Goal: Task Accomplishment & Management: Complete application form

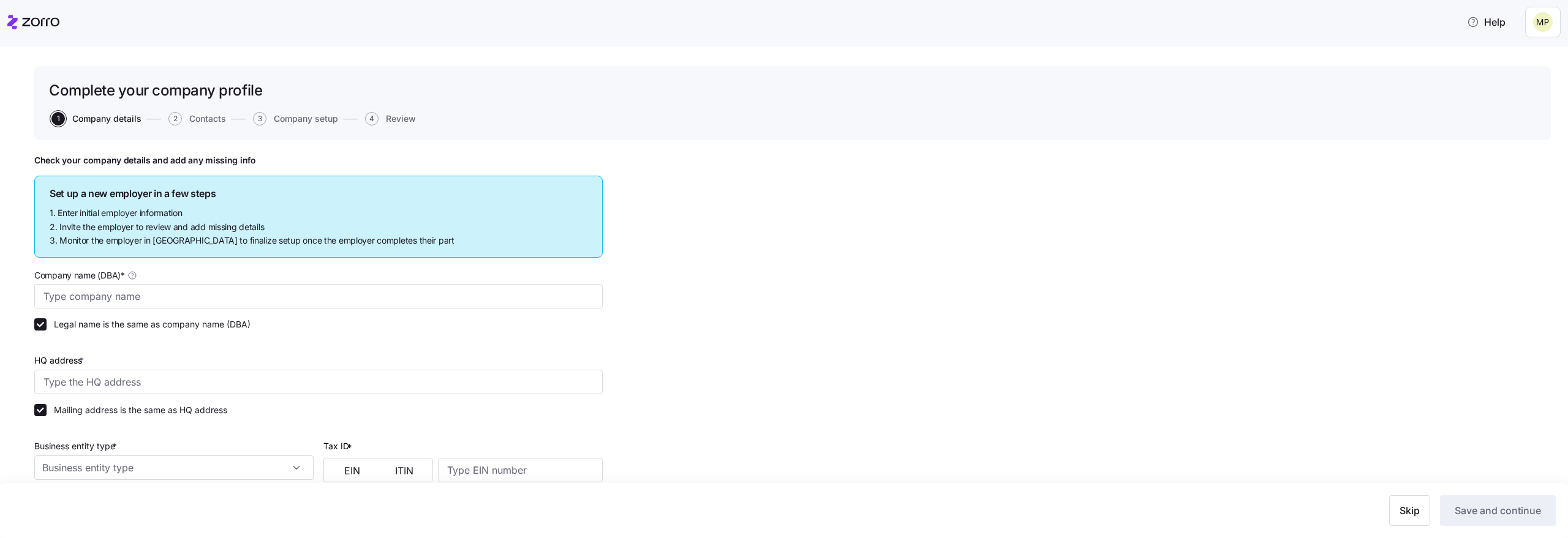
type input "mikapros"
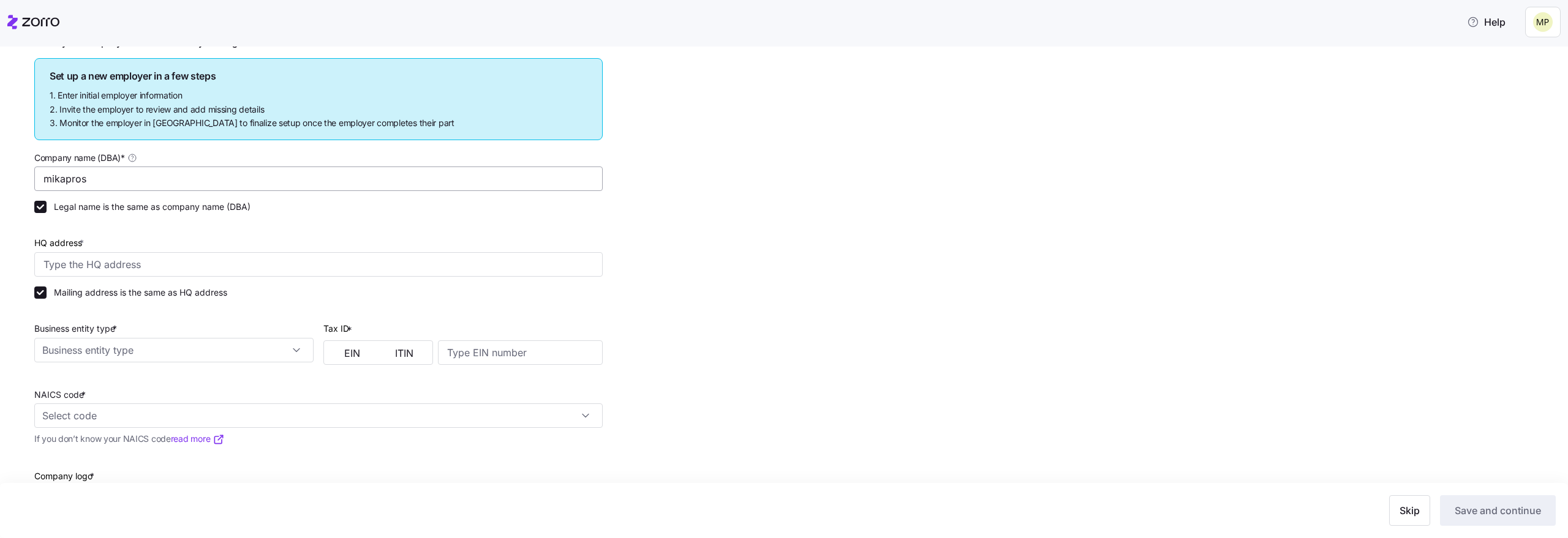
scroll to position [133, 0]
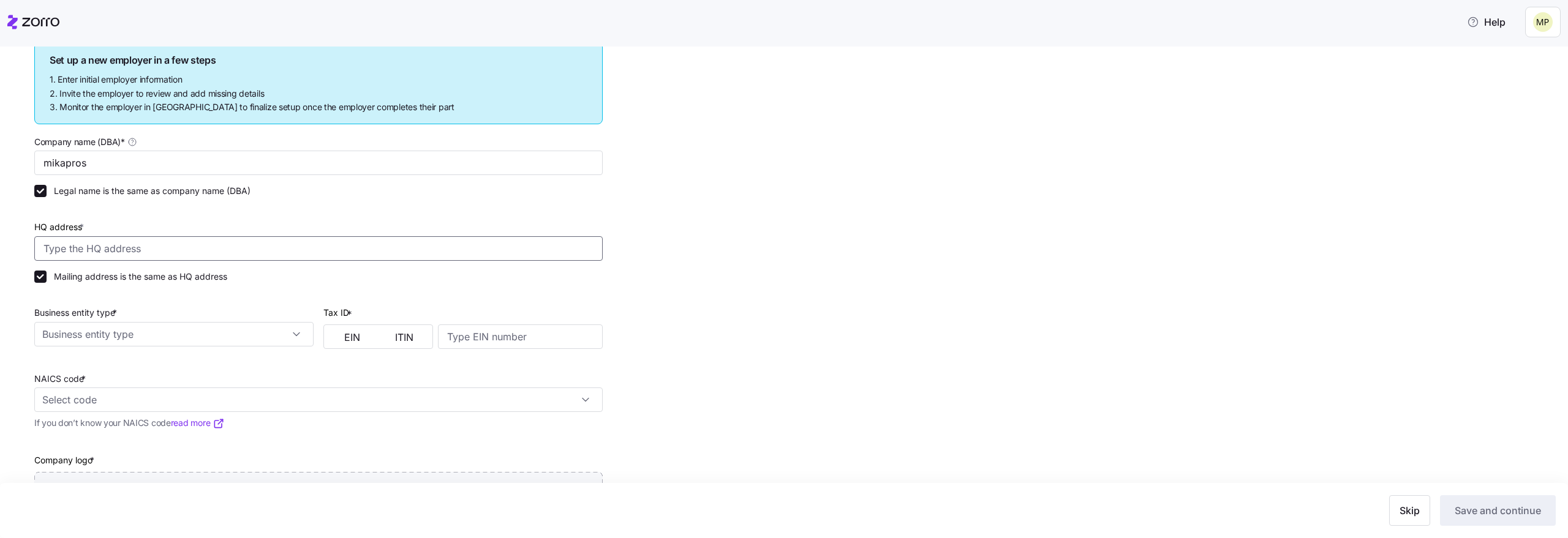
click at [352, 253] on input "HQ address *" at bounding box center [319, 249] width 568 height 24
type input "Going-to-the-[GEOGRAPHIC_DATA], [GEOGRAPHIC_DATA], [GEOGRAPHIC_DATA], [GEOGRAPH…"
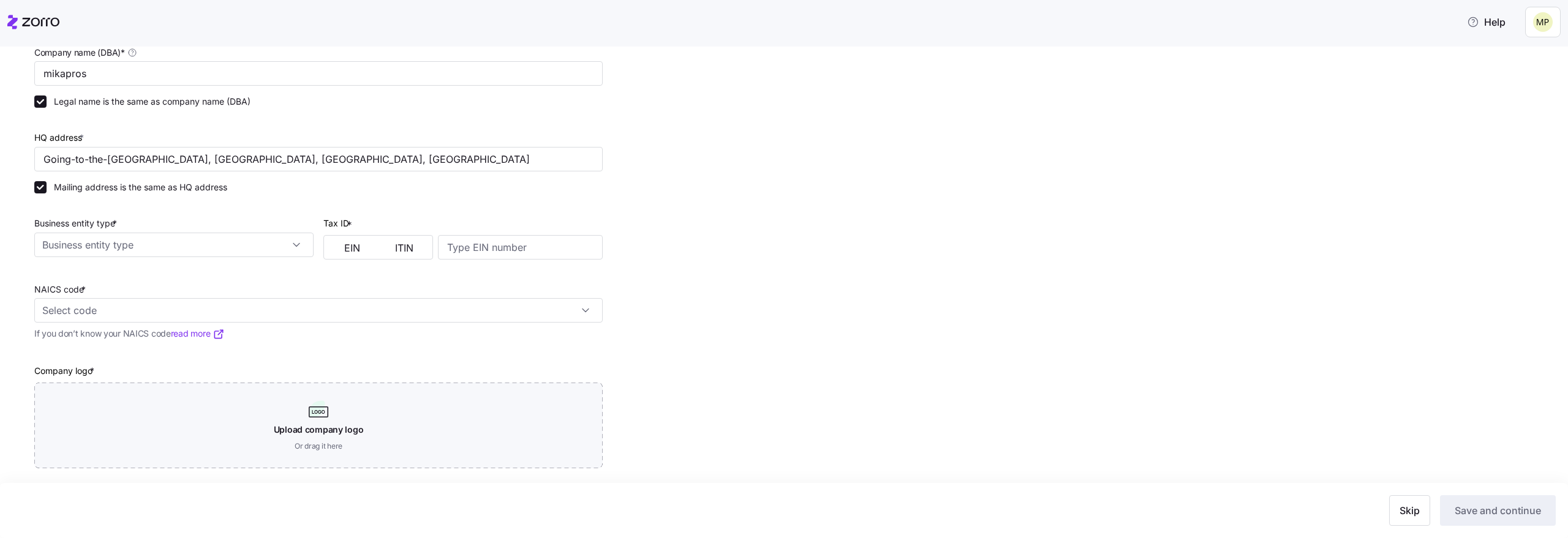
scroll to position [224, 0]
click at [235, 246] on input "Business entity type *" at bounding box center [174, 243] width 280 height 24
click at [186, 311] on div "Non profit organization" at bounding box center [174, 322] width 270 height 23
type input "Non profit organization"
click at [341, 249] on button "EIN" at bounding box center [352, 246] width 52 height 20
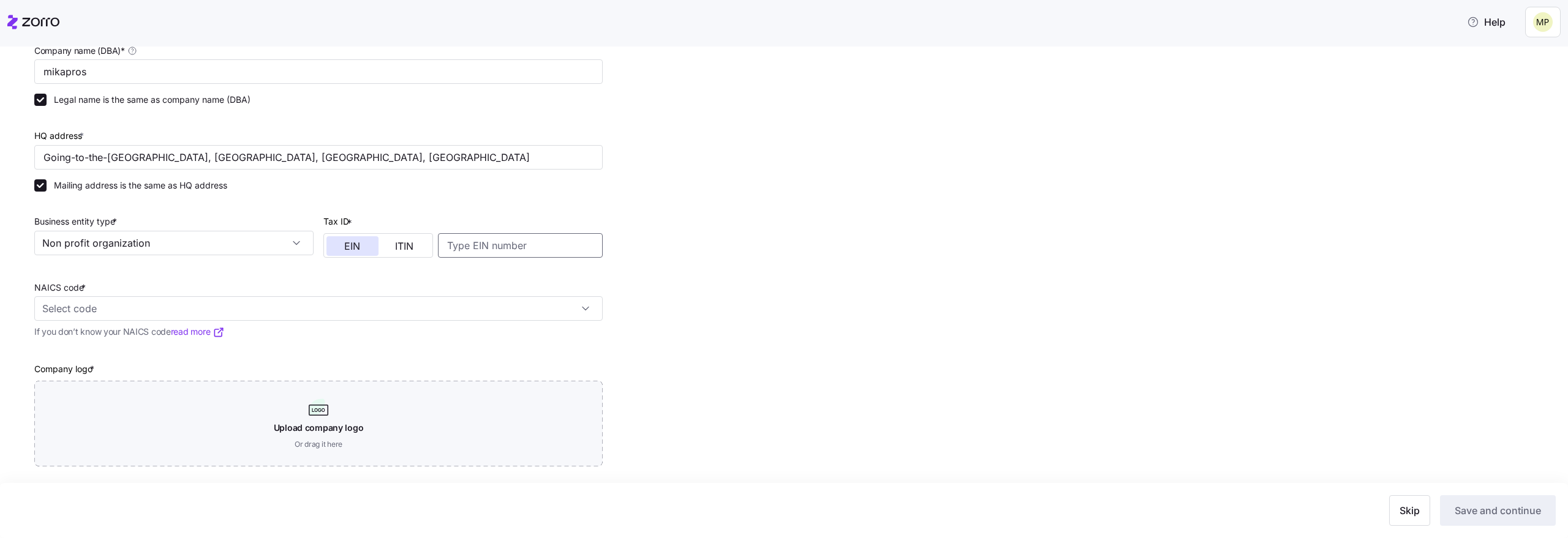
click at [473, 252] on input at bounding box center [520, 246] width 165 height 24
type input "3333333"
click at [460, 290] on div "NAICS code *" at bounding box center [319, 300] width 568 height 41
click at [453, 318] on input "NAICS code *" at bounding box center [319, 308] width 568 height 24
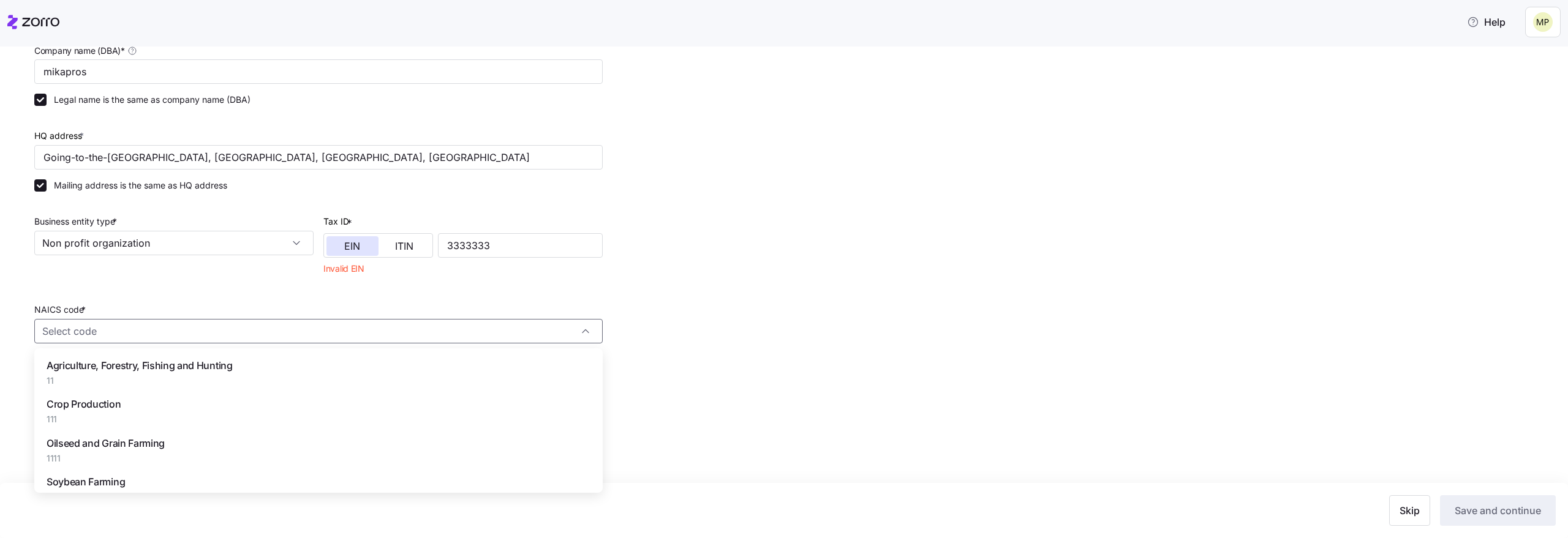
click at [387, 371] on div "Agriculture, Forestry, Fishing and Hunting 11" at bounding box center [318, 372] width 558 height 38
type input "11 - Agriculture, Forestry, Fishing and Hunting"
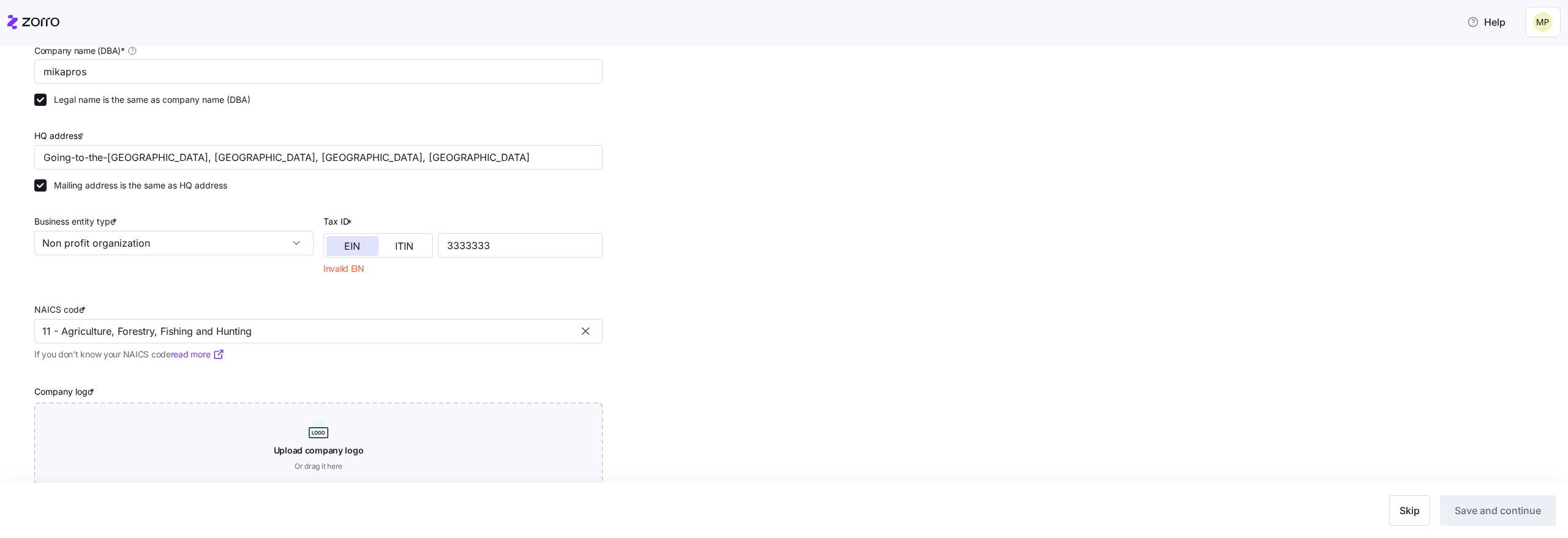
click at [519, 231] on div "3333333" at bounding box center [520, 238] width 165 height 40
click at [517, 240] on input "3333333" at bounding box center [520, 246] width 165 height 24
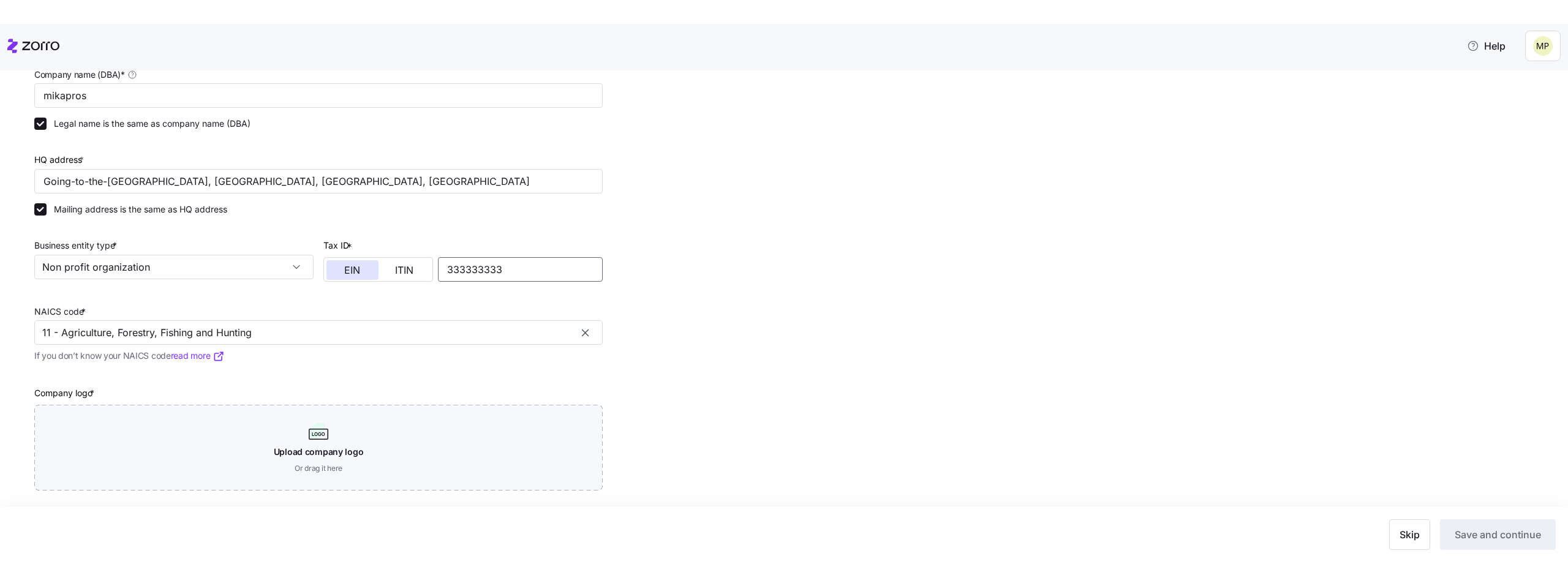
scroll to position [229, 0]
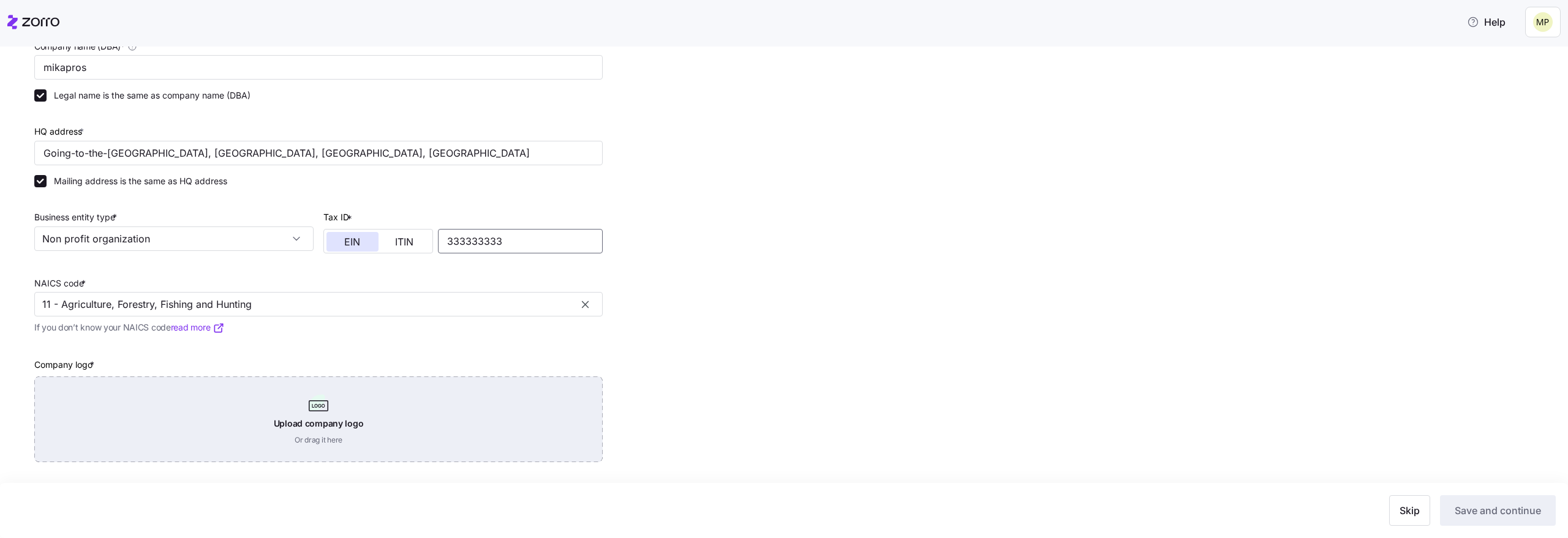
type input "333333333"
click at [289, 408] on div "Upload company logo Or drag it here" at bounding box center [319, 419] width 568 height 86
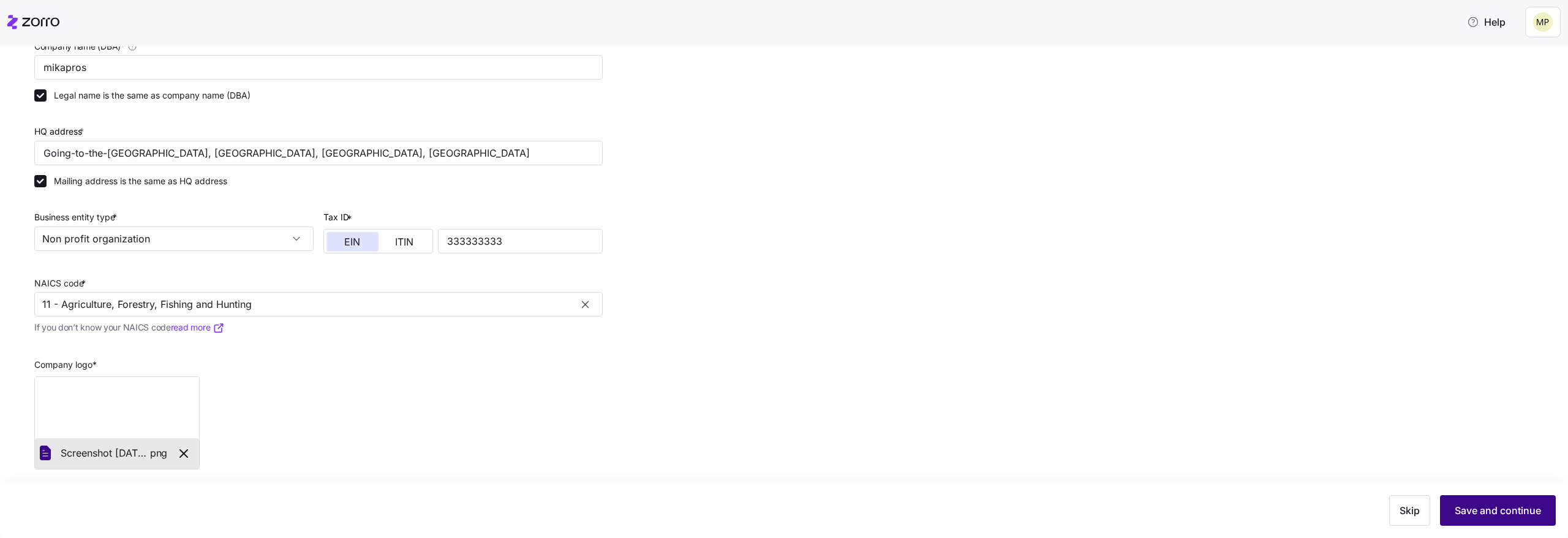
click at [1514, 518] on button "Save and continue" at bounding box center [1498, 510] width 116 height 31
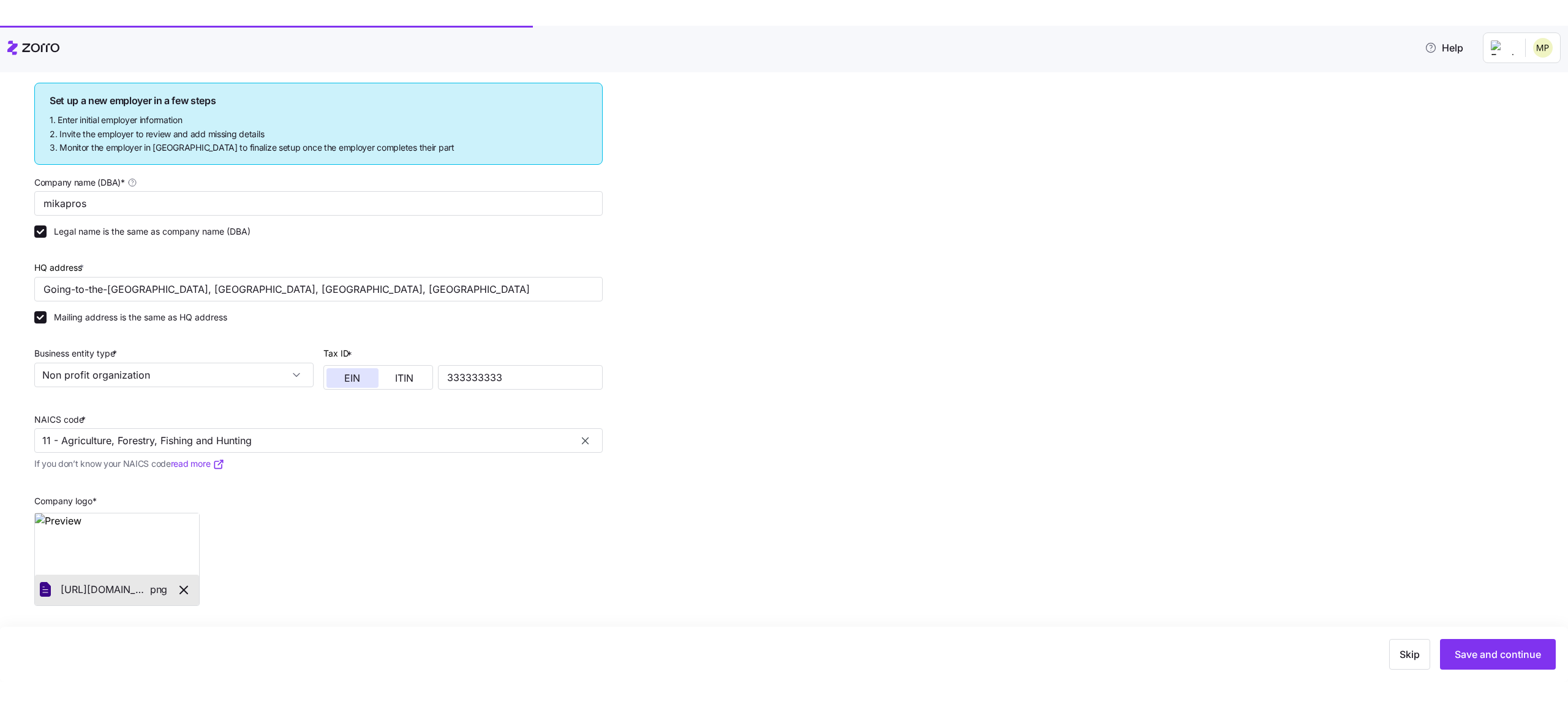
scroll to position [69, 0]
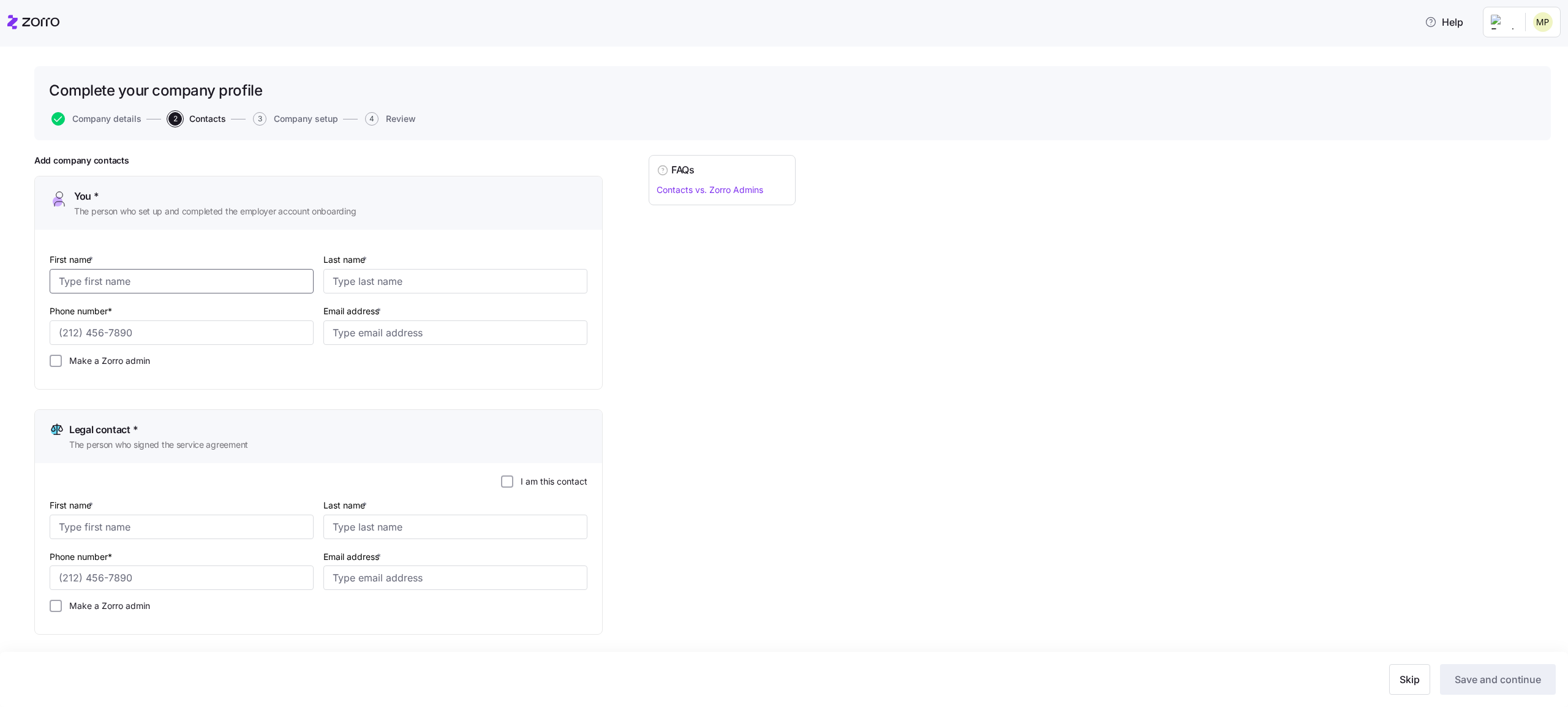
click at [240, 270] on input "First name *" at bounding box center [182, 281] width 264 height 25
type input "b"
click at [356, 267] on div "Last name *" at bounding box center [455, 273] width 264 height 41
click at [356, 276] on input "Last name *" at bounding box center [455, 281] width 264 height 25
type input "bb"
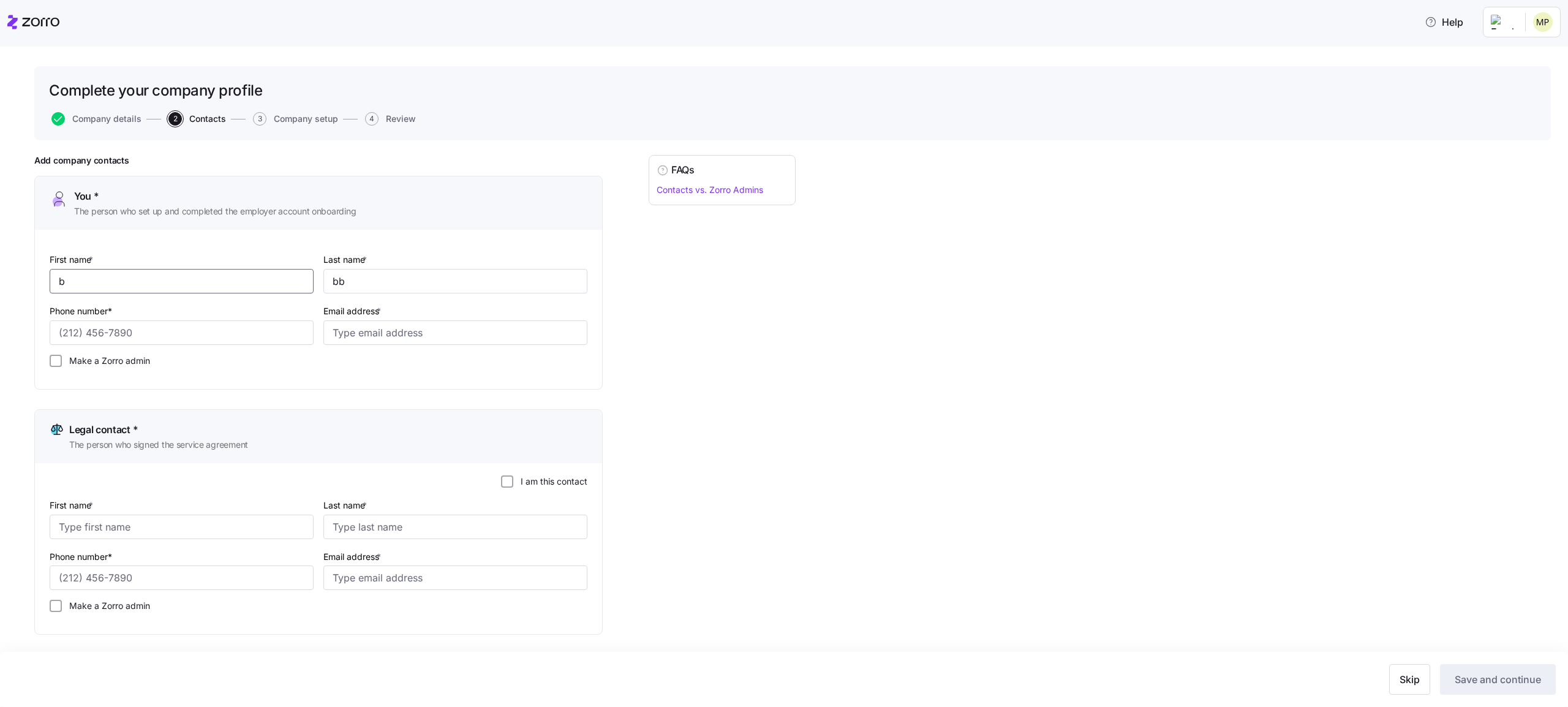
click at [221, 277] on input "b" at bounding box center [182, 281] width 264 height 25
type input "bbb"
click at [188, 338] on input "Phone number*" at bounding box center [182, 332] width 264 height 25
type input "[PHONE_NUMBER]"
click at [366, 332] on input "Email address *" at bounding box center [455, 332] width 264 height 25
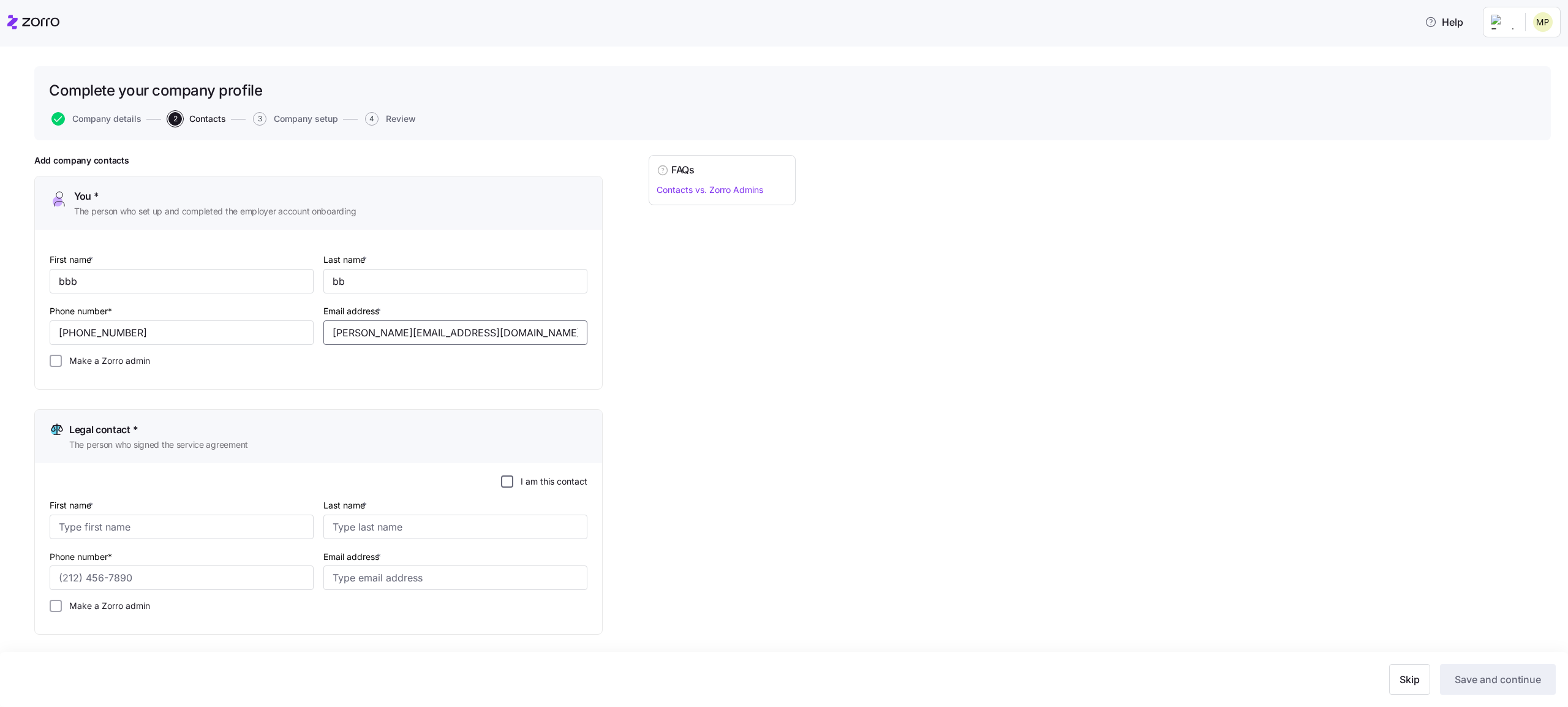
type input "[PERSON_NAME][EMAIL_ADDRESS][DOMAIN_NAME]"
click at [507, 482] on input "I am this contact" at bounding box center [507, 482] width 12 height 12
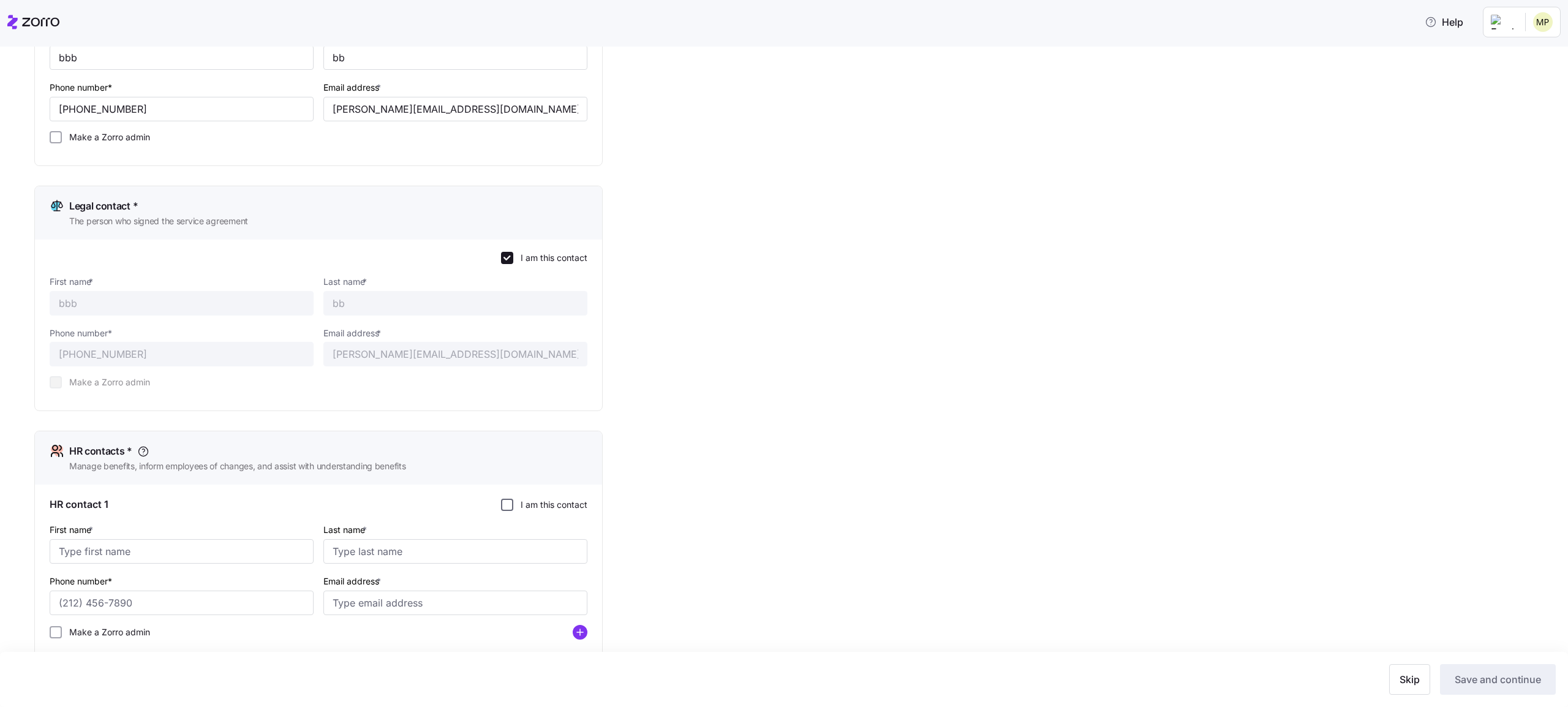
click at [508, 506] on input "I am this contact" at bounding box center [507, 505] width 12 height 12
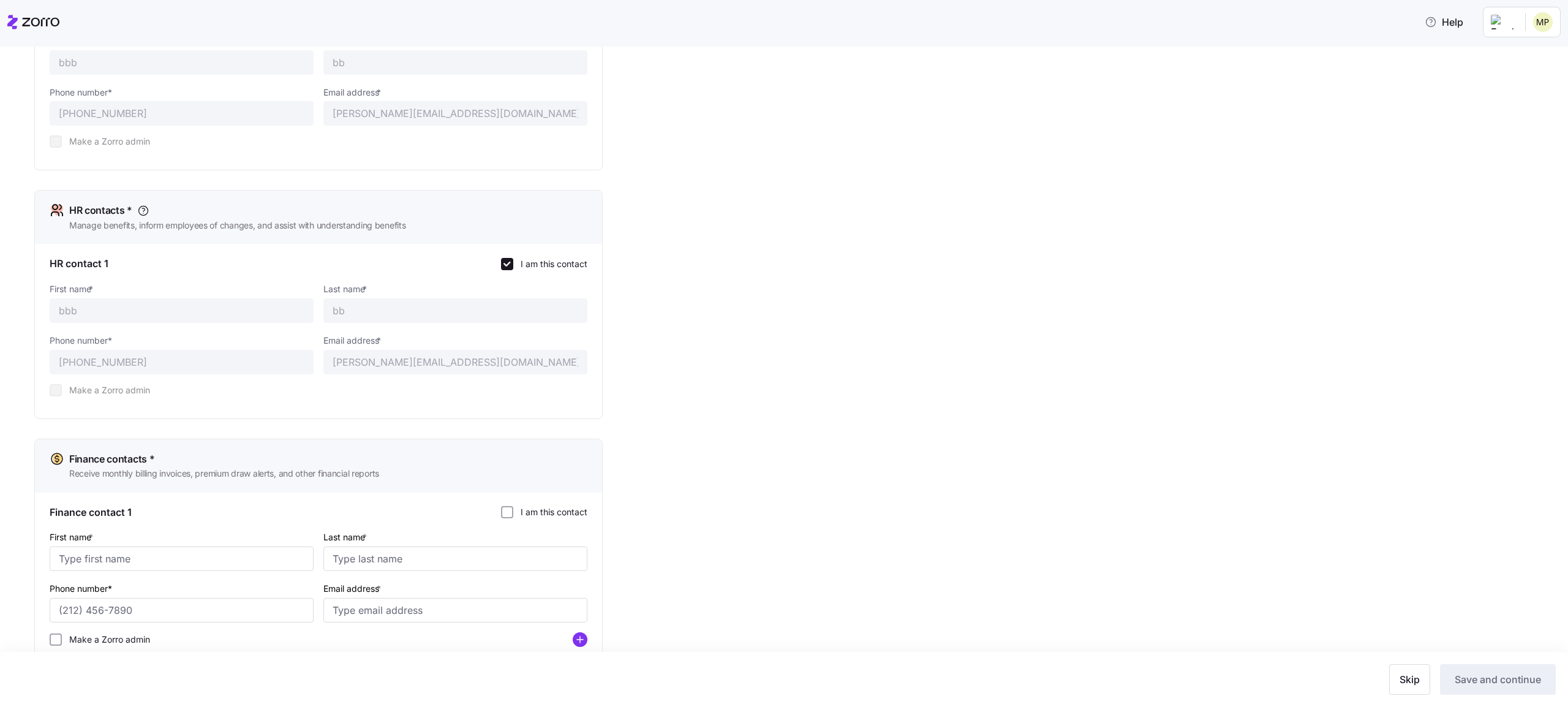
scroll to position [503, 0]
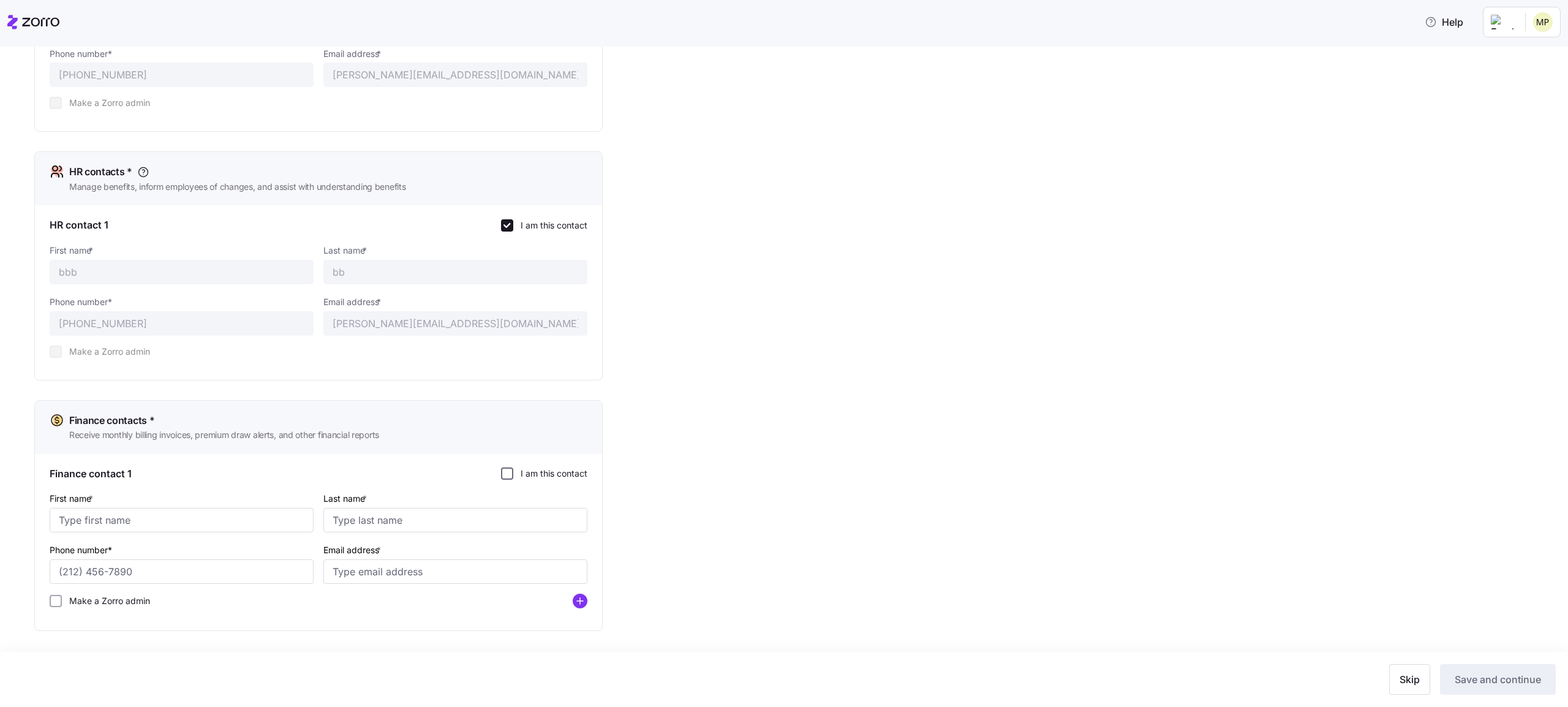
click at [509, 473] on input "I am this contact" at bounding box center [507, 473] width 12 height 12
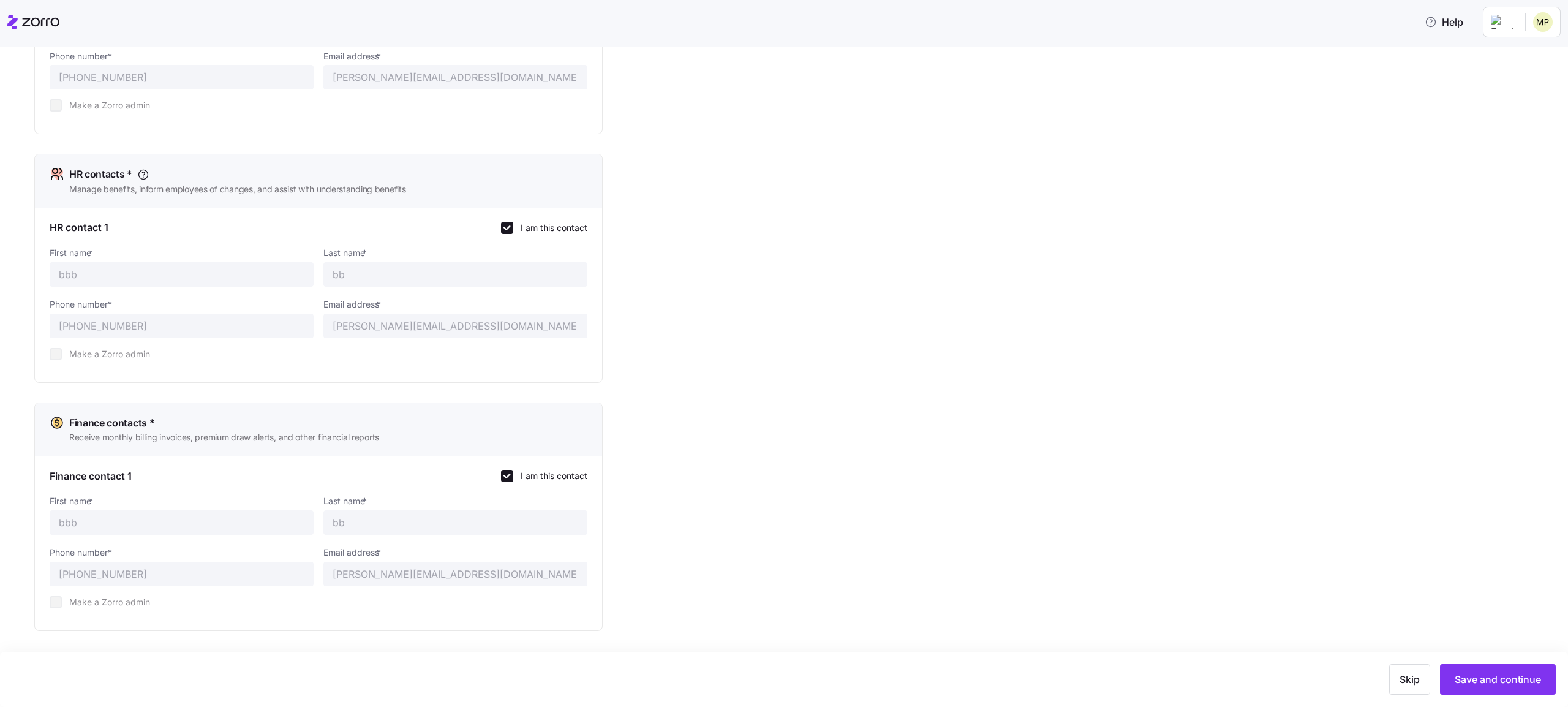
scroll to position [500, 0]
click at [1466, 538] on div "Skip Save and continue" at bounding box center [784, 679] width 1568 height 55
click at [1466, 538] on span "Save and continue" at bounding box center [1498, 679] width 87 height 15
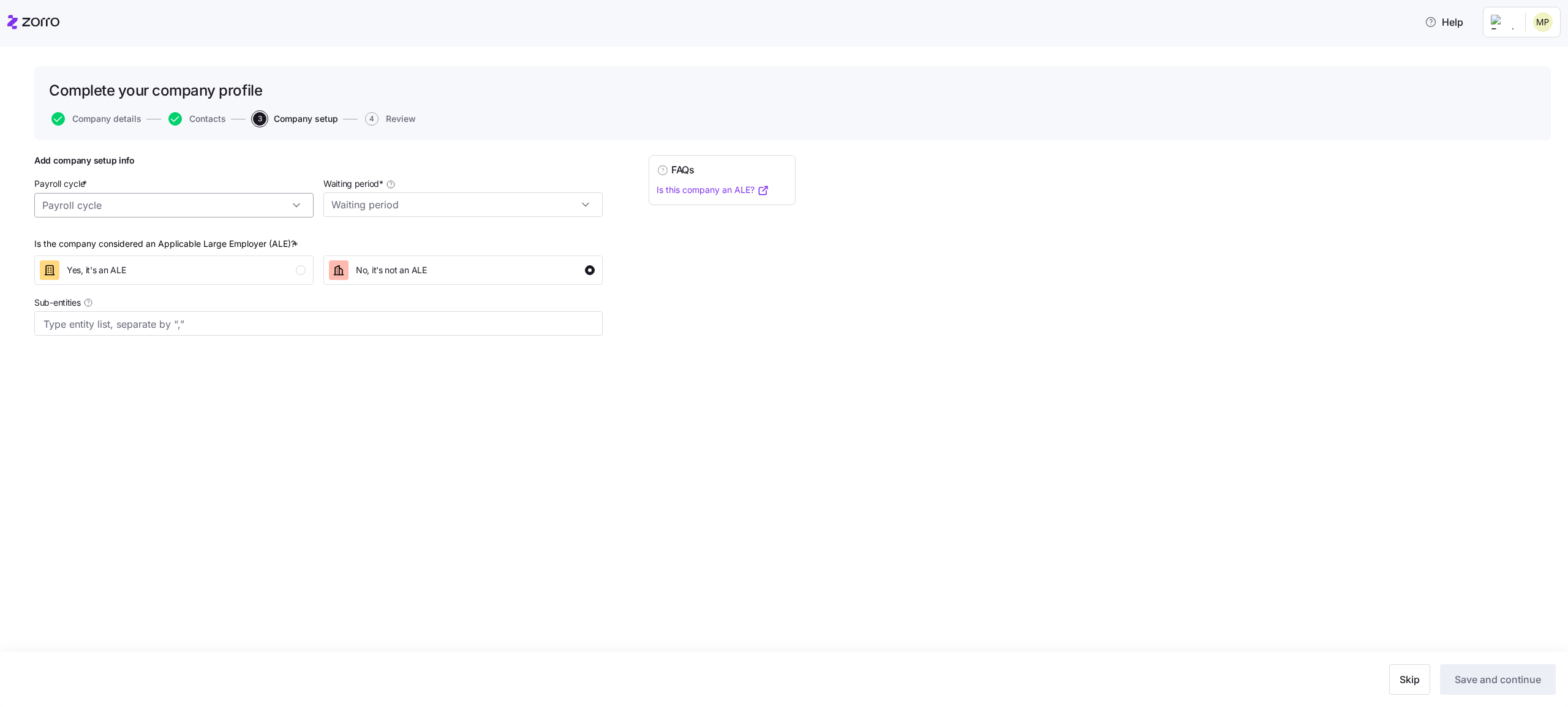
click at [206, 206] on input "Payroll cycle *" at bounding box center [174, 205] width 280 height 25
click at [185, 247] on div "Weekly (52 cycles)" at bounding box center [174, 239] width 270 height 23
type input "Weekly (52 cycles)"
click at [352, 208] on input "Waiting period *" at bounding box center [463, 205] width 280 height 25
click at [365, 260] on span "30 days" at bounding box center [352, 262] width 33 height 14
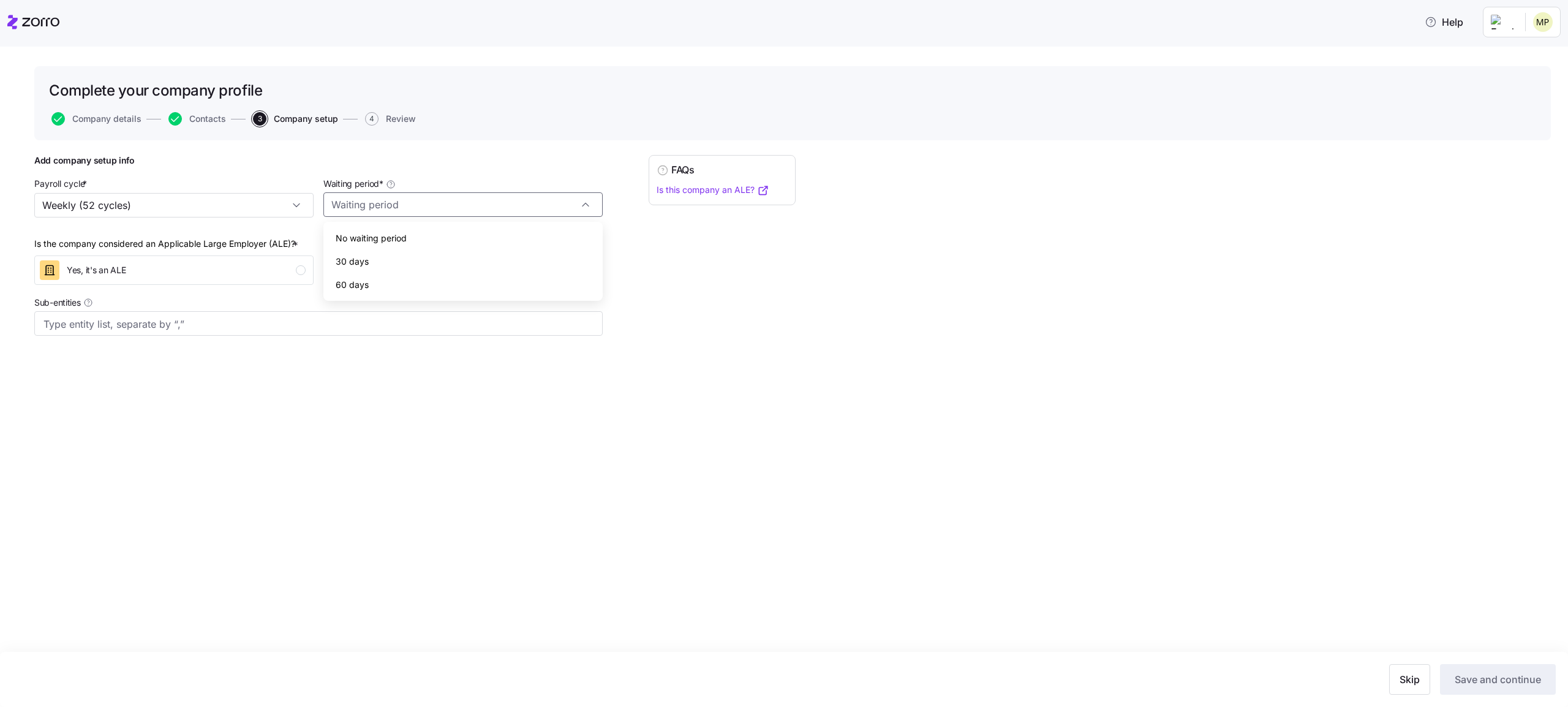
type input "30 days"
click at [277, 317] on input "Sub-entities" at bounding box center [306, 324] width 525 height 16
click at [1483, 538] on button "Save and continue" at bounding box center [1498, 679] width 116 height 31
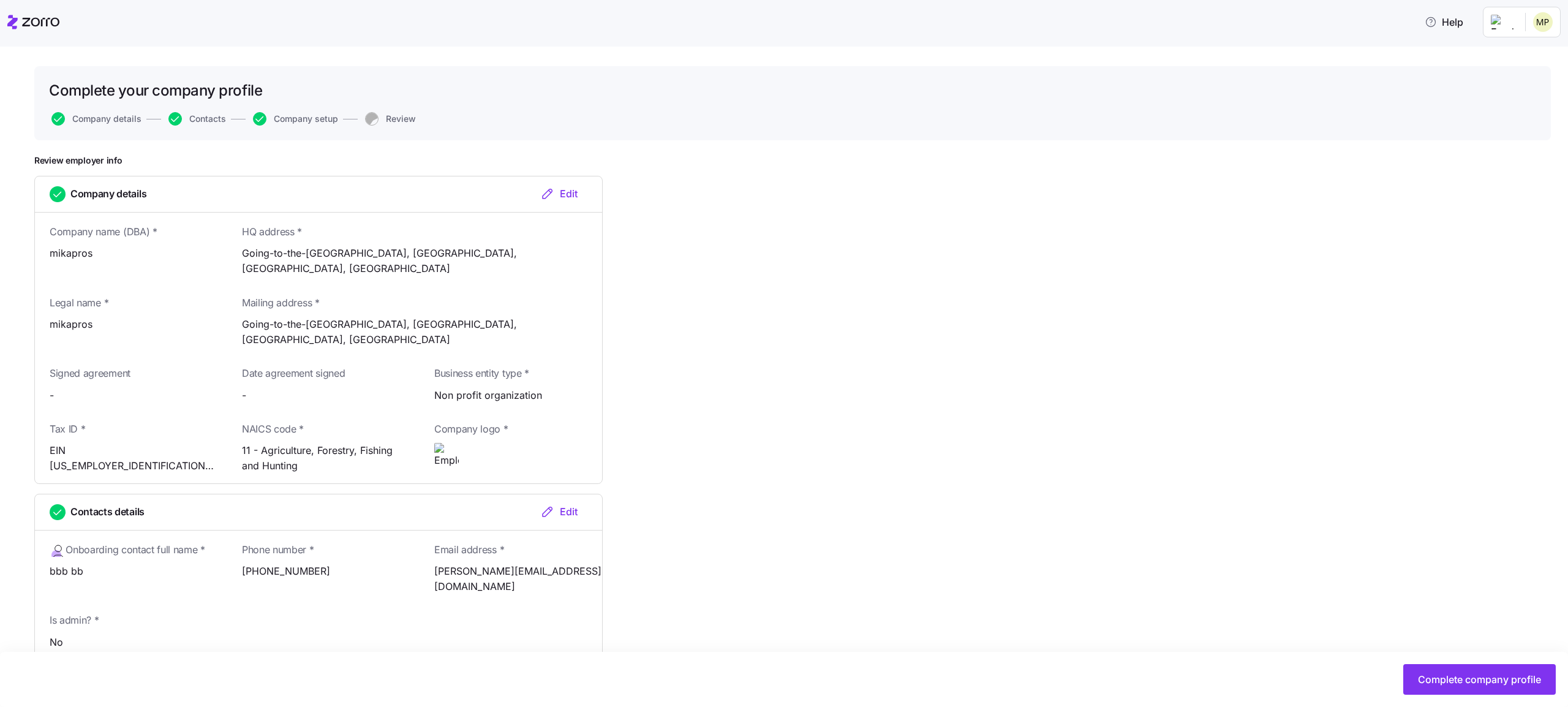
click at [1483, 538] on button "Complete company profile" at bounding box center [1479, 679] width 152 height 31
